Goal: Task Accomplishment & Management: Complete application form

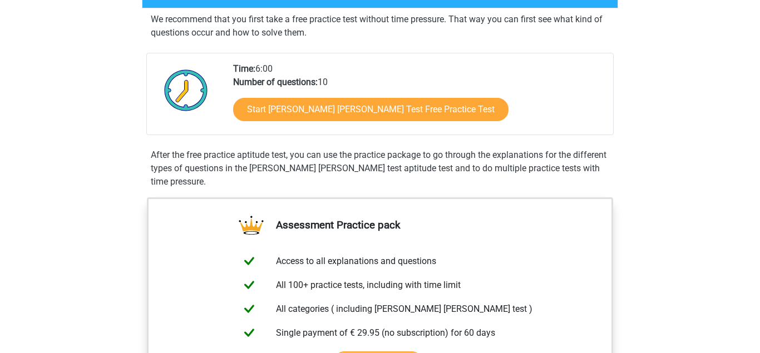
scroll to position [227, 0]
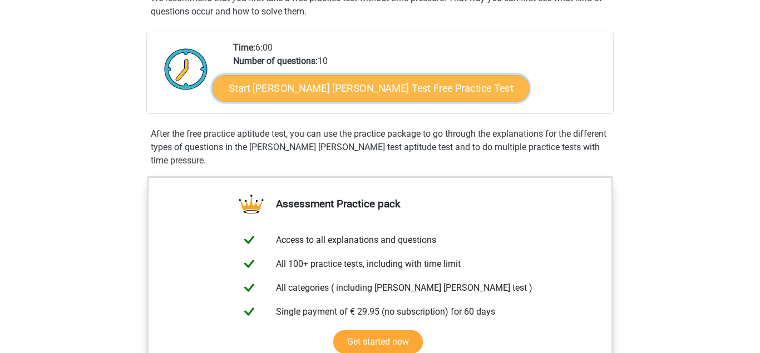
click at [333, 84] on link "Start [PERSON_NAME] [PERSON_NAME] Test Free Practice Test" at bounding box center [371, 88] width 317 height 27
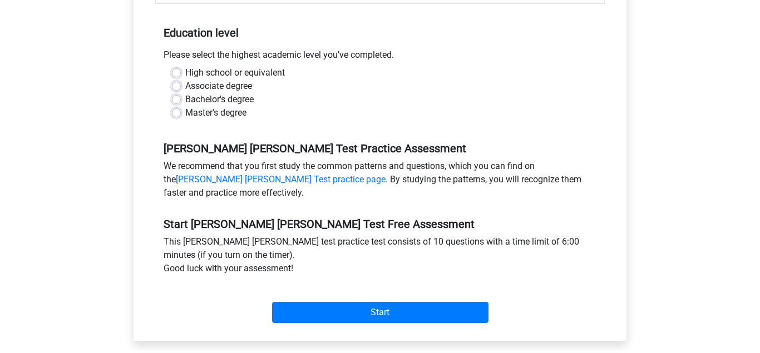
scroll to position [227, 0]
click at [185, 106] on div "Master's degree" at bounding box center [380, 112] width 416 height 13
click at [185, 106] on label "Master's degree" at bounding box center [215, 112] width 61 height 13
click at [179, 106] on input "Master's degree" at bounding box center [176, 111] width 9 height 11
radio input "true"
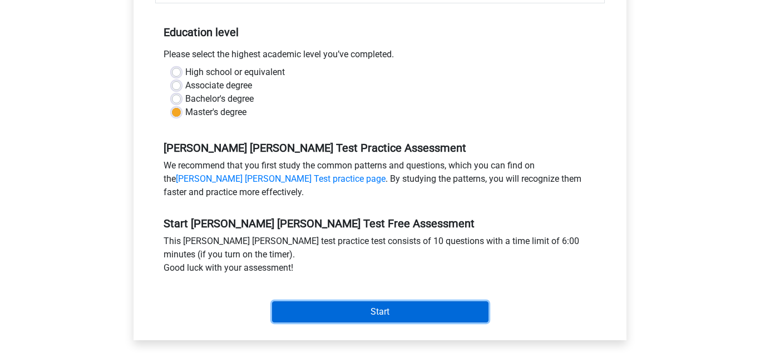
click at [368, 306] on input "Start" at bounding box center [380, 312] width 217 height 21
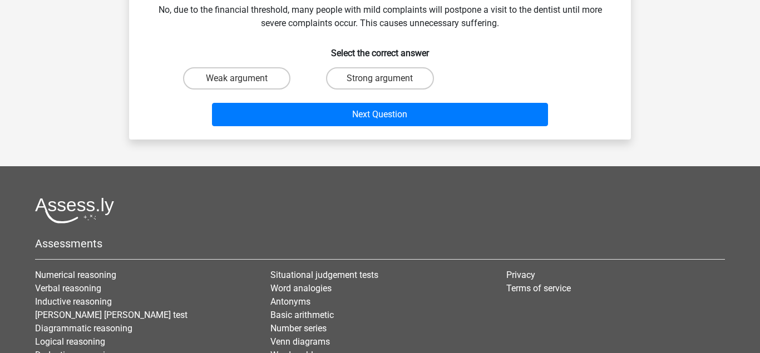
scroll to position [57, 0]
